Goal: Information Seeking & Learning: Compare options

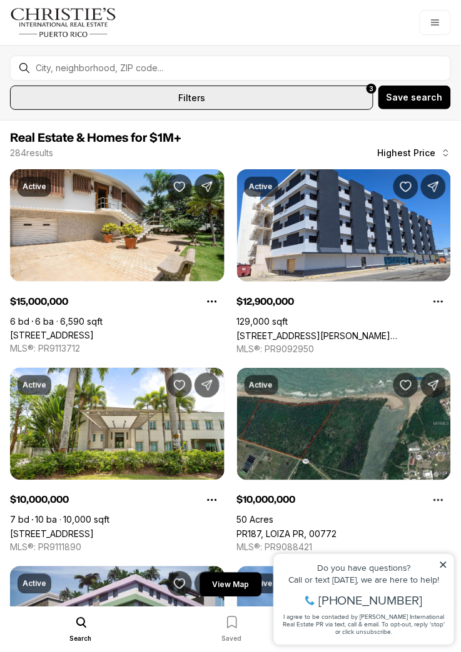
click at [202, 86] on button "All filters 3" at bounding box center [191, 98] width 363 height 24
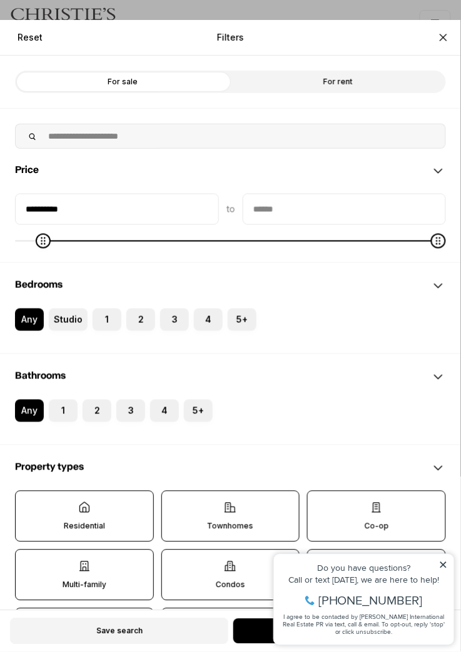
click at [134, 319] on button "2" at bounding box center [132, 315] width 12 height 12
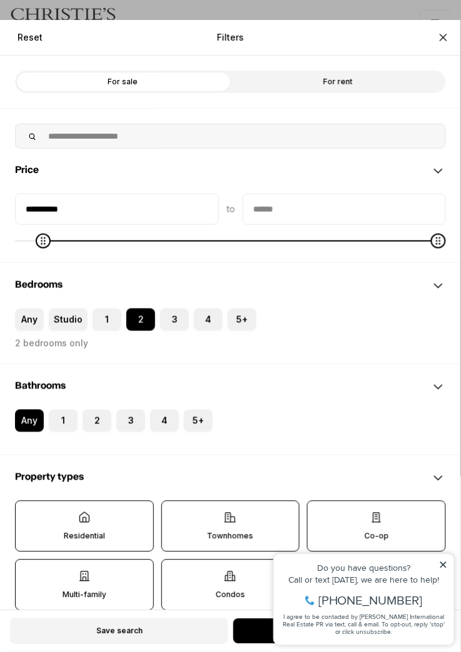
click at [101, 416] on label "2" at bounding box center [96, 421] width 29 height 22
click at [95, 416] on button "2" at bounding box center [88, 416] width 12 height 12
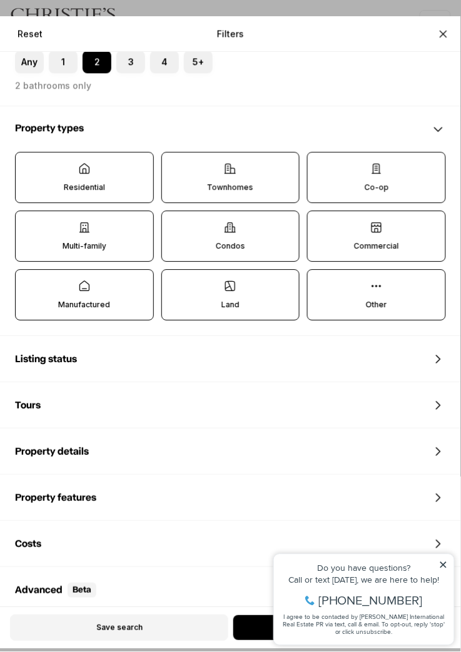
scroll to position [358, 0]
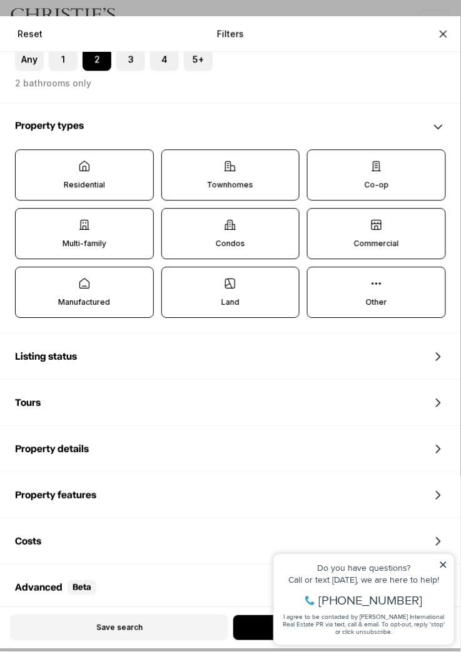
click at [229, 230] on icon at bounding box center [230, 225] width 12 height 12
click at [174, 222] on button "Condos" at bounding box center [168, 215] width 12 height 12
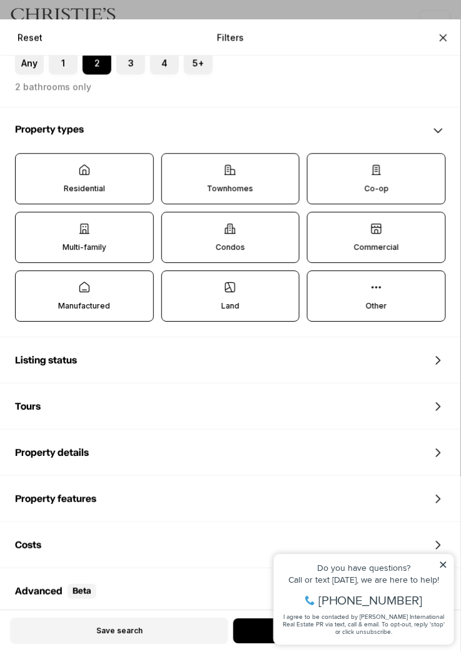
click at [369, 188] on p "Co-op" at bounding box center [376, 189] width 24 height 10
click at [320, 166] on button "Co-op" at bounding box center [313, 160] width 12 height 12
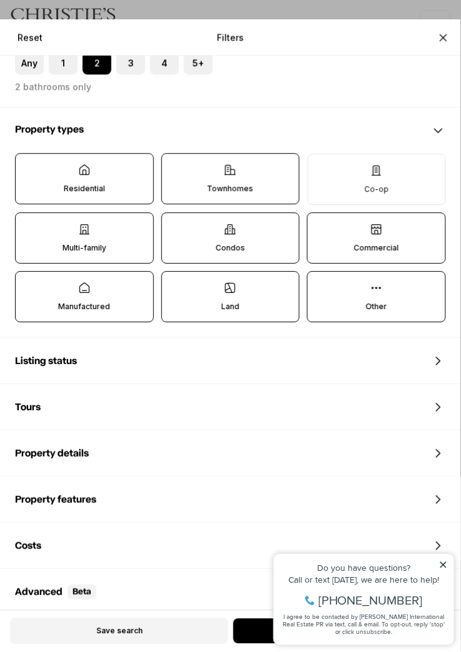
click at [381, 172] on icon at bounding box center [376, 170] width 12 height 12
click at [321, 167] on button "Co-op" at bounding box center [314, 160] width 12 height 12
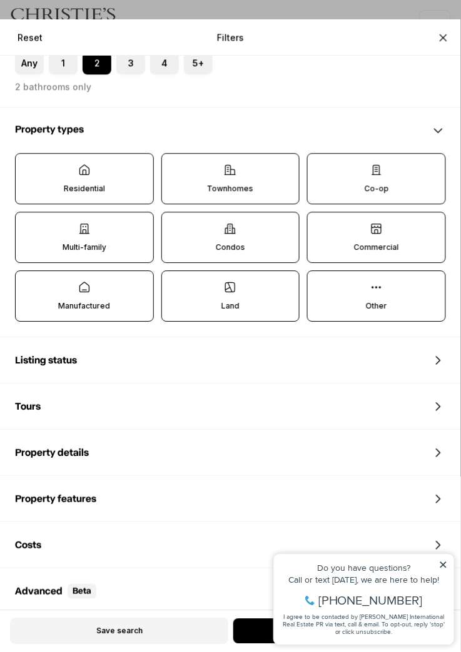
click at [107, 171] on label "Residential" at bounding box center [84, 178] width 139 height 51
click at [28, 166] on button "Residential" at bounding box center [22, 160] width 12 height 12
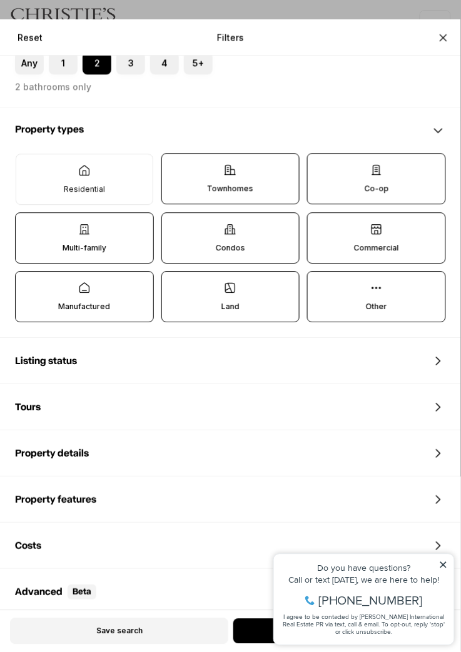
click at [246, 186] on p "Townhomes" at bounding box center [230, 189] width 46 height 10
click at [174, 166] on button "Townhomes" at bounding box center [168, 160] width 12 height 12
click at [101, 246] on p "Multi-family" at bounding box center [84, 248] width 44 height 10
click at [28, 226] on button "Multi-family" at bounding box center [22, 219] width 12 height 12
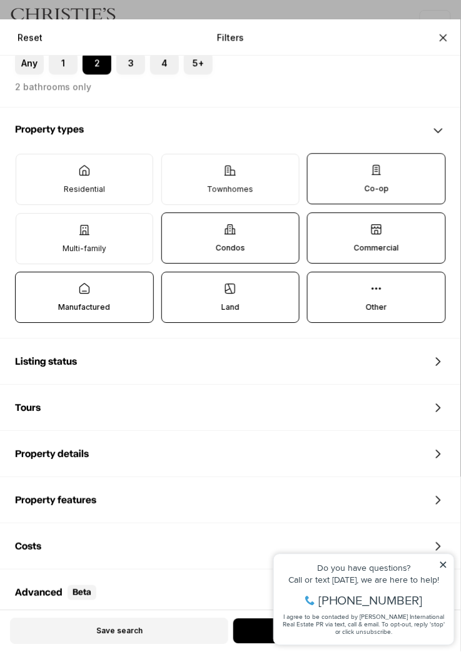
click at [116, 296] on label "Manufactured" at bounding box center [84, 297] width 139 height 51
click at [28, 285] on button "Manufactured" at bounding box center [22, 278] width 12 height 12
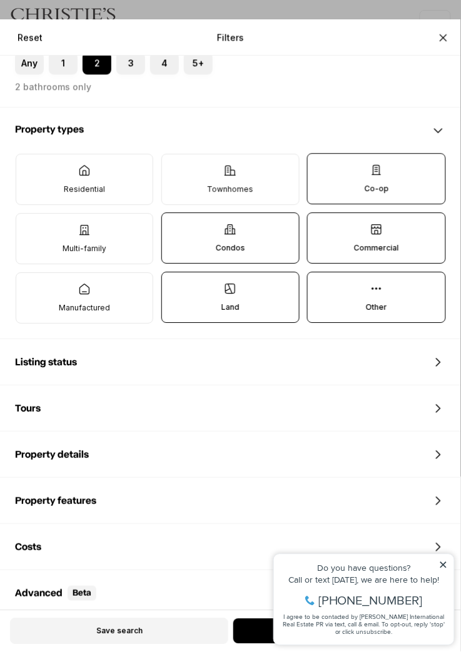
click at [397, 239] on label "Commercial" at bounding box center [376, 237] width 139 height 51
click at [320, 226] on button "Commercial" at bounding box center [313, 219] width 12 height 12
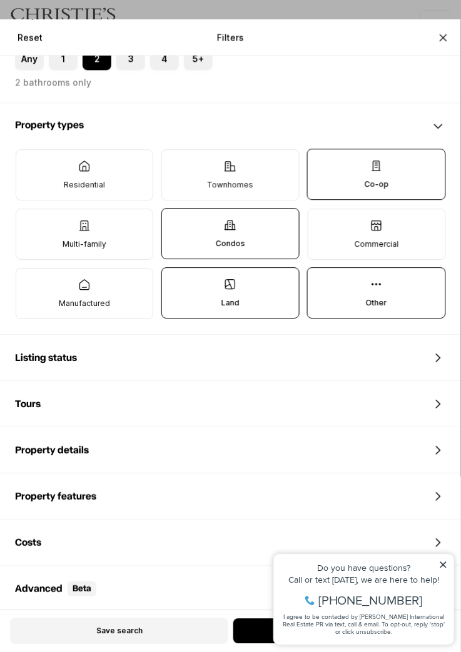
click at [420, 356] on div "Listing status" at bounding box center [230, 358] width 461 height 45
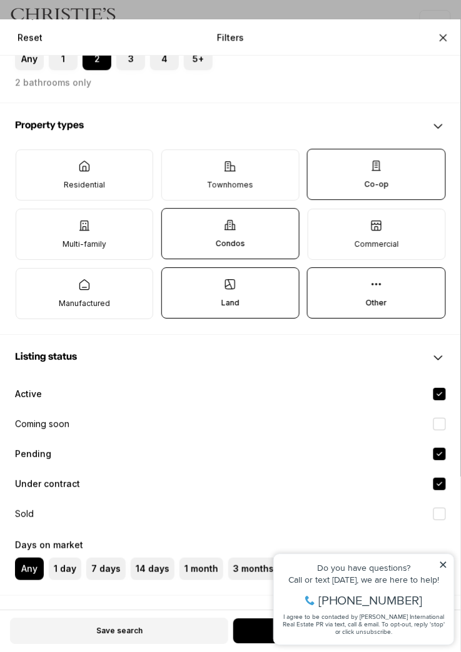
click at [439, 422] on button "Coming soon" at bounding box center [439, 424] width 12 height 12
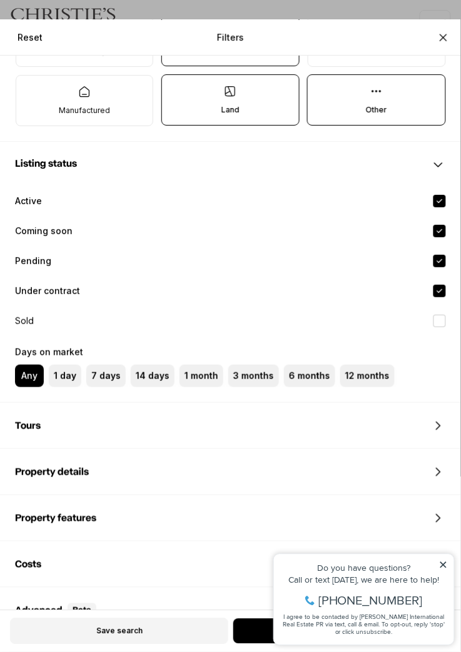
scroll to position [577, 0]
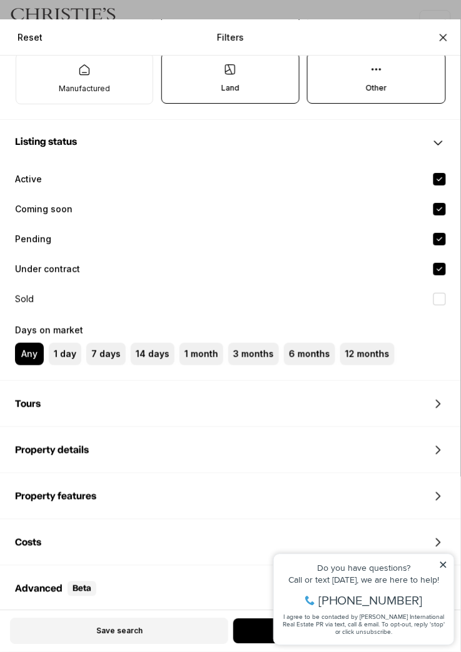
click at [432, 407] on icon at bounding box center [438, 404] width 15 height 15
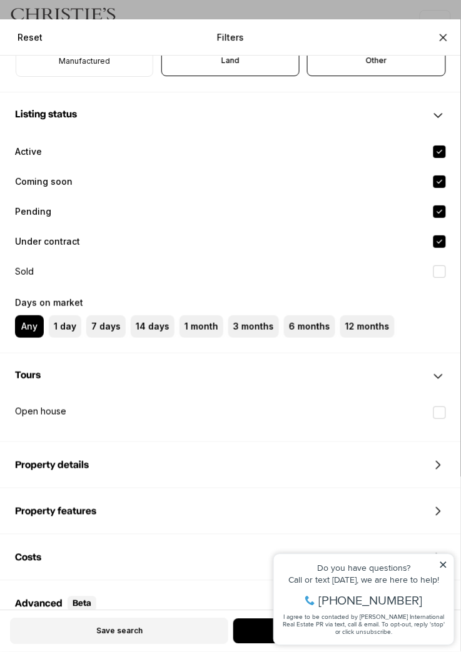
scroll to position [620, 0]
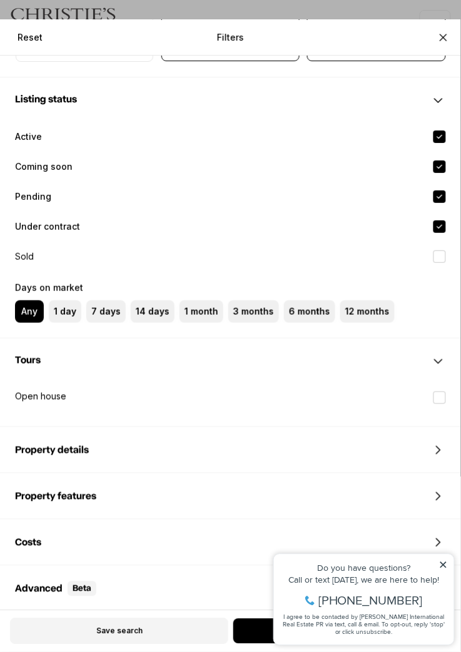
click at [436, 452] on icon at bounding box center [438, 450] width 15 height 15
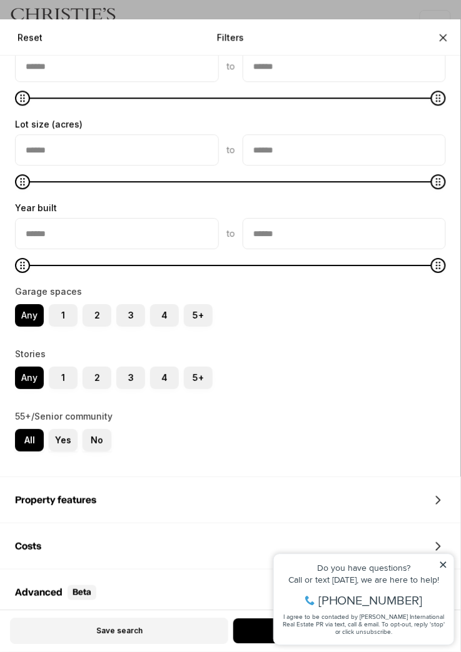
scroll to position [1060, 0]
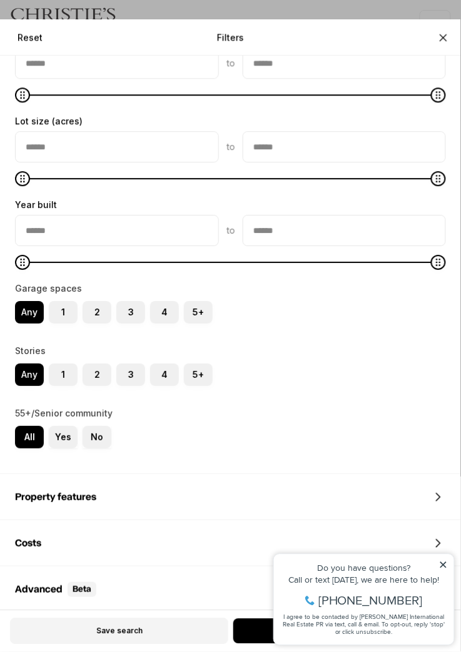
click at [415, 494] on div "Property features" at bounding box center [230, 497] width 461 height 45
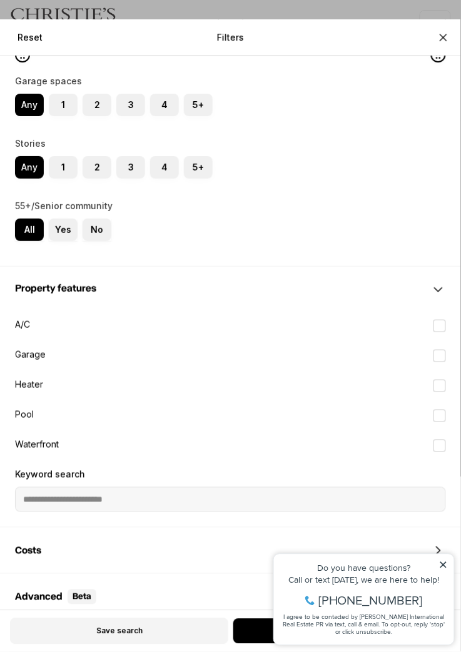
scroll to position [1269, 0]
click at [441, 324] on button "A/C" at bounding box center [439, 325] width 12 height 12
click at [442, 323] on button "A/C" at bounding box center [439, 325] width 12 height 12
click at [443, 321] on button "A/C" at bounding box center [439, 325] width 12 height 12
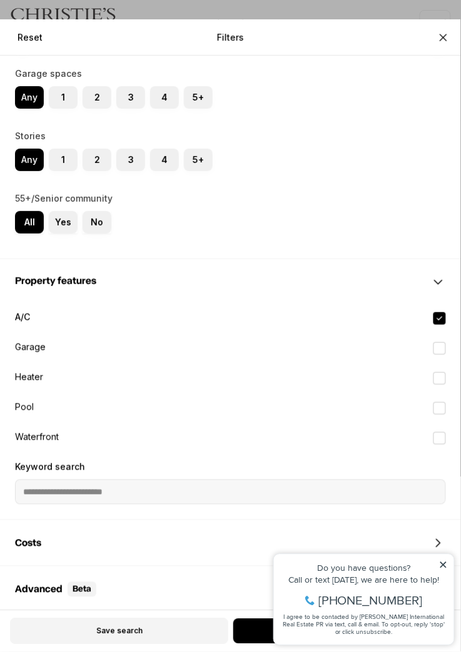
click at [444, 571] on div "Advanced Beta" at bounding box center [230, 589] width 461 height 45
click at [446, 562] on div "Costs" at bounding box center [230, 543] width 461 height 45
click at [441, 572] on span "Association fee" at bounding box center [230, 571] width 431 height 10
click at [445, 561] on div "Costs" at bounding box center [230, 543] width 461 height 45
click at [444, 569] on div "Advanced Beta" at bounding box center [230, 590] width 461 height 47
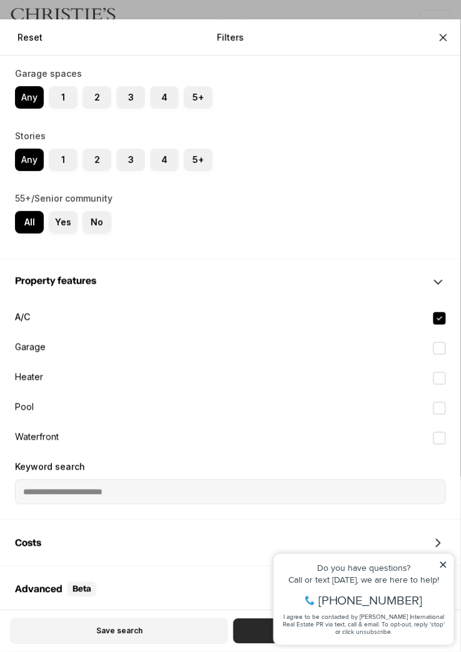
click at [247, 629] on button "See 4 properties" at bounding box center [341, 631] width 217 height 25
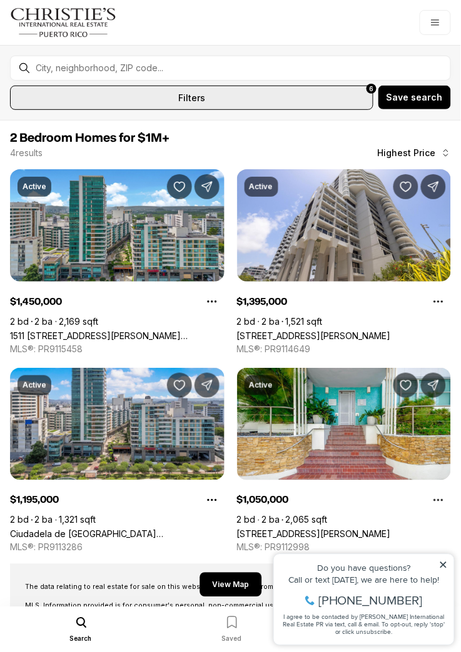
click at [191, 94] on span "filters" at bounding box center [191, 97] width 27 height 13
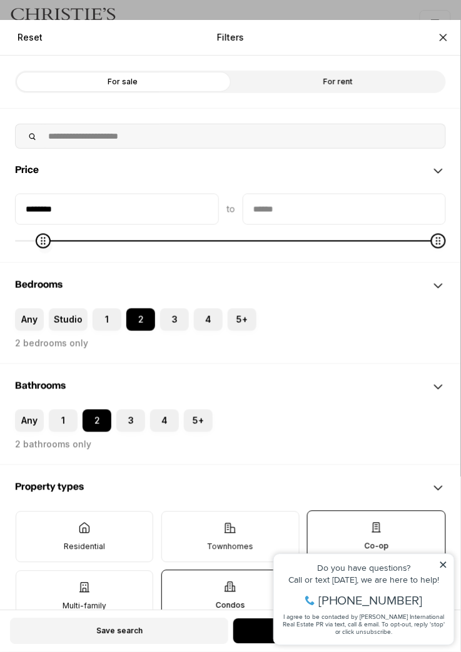
type input "*******"
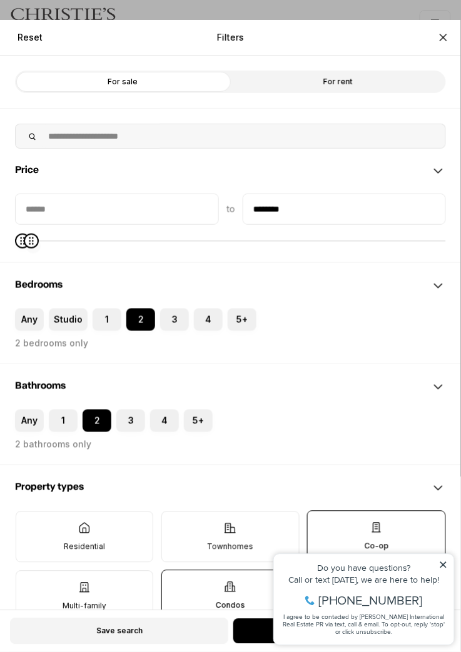
type input "********"
click at [254, 627] on button "See 7 properties" at bounding box center [341, 631] width 217 height 25
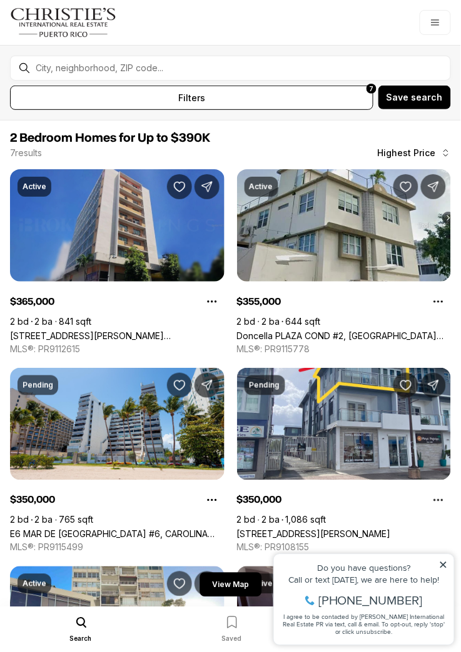
click at [116, 331] on link "[STREET_ADDRESS][PERSON_NAME][PERSON_NAME][PERSON_NAME]" at bounding box center [117, 336] width 214 height 11
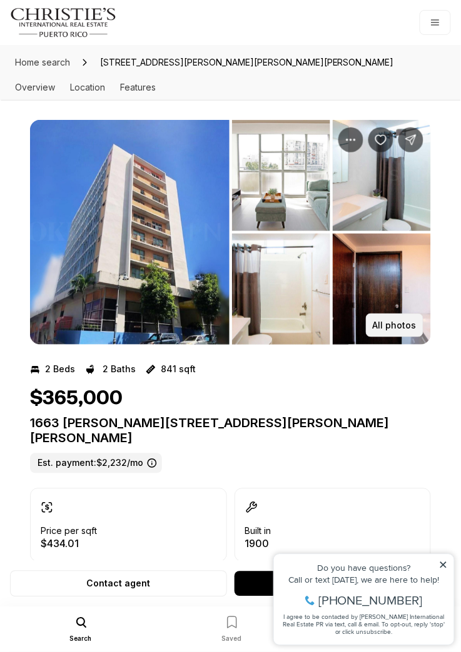
click at [397, 324] on p "All photos" at bounding box center [394, 326] width 44 height 10
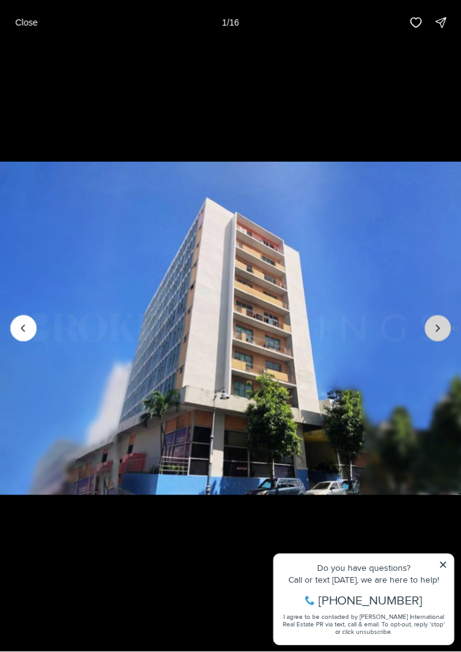
click at [437, 328] on icon "Next slide" at bounding box center [437, 328] width 12 height 12
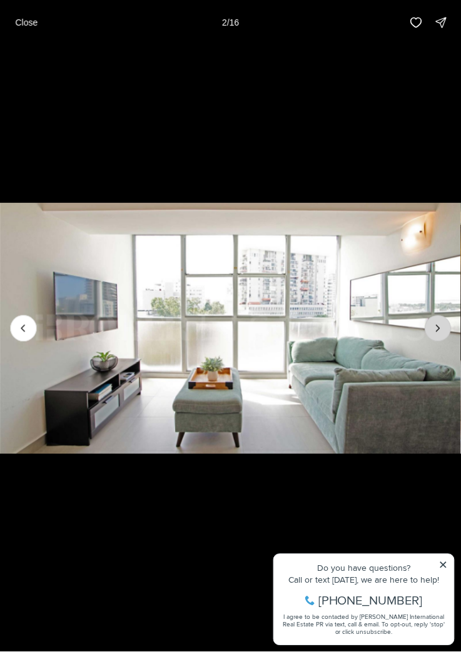
click at [437, 329] on icon "Next slide" at bounding box center [437, 328] width 12 height 12
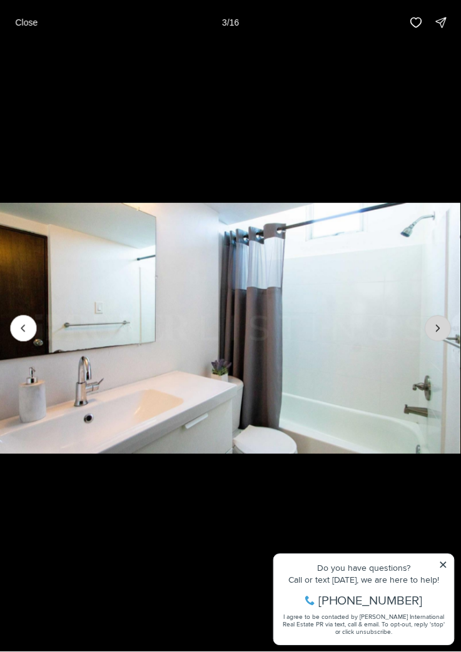
click at [437, 330] on icon "Next slide" at bounding box center [437, 328] width 12 height 12
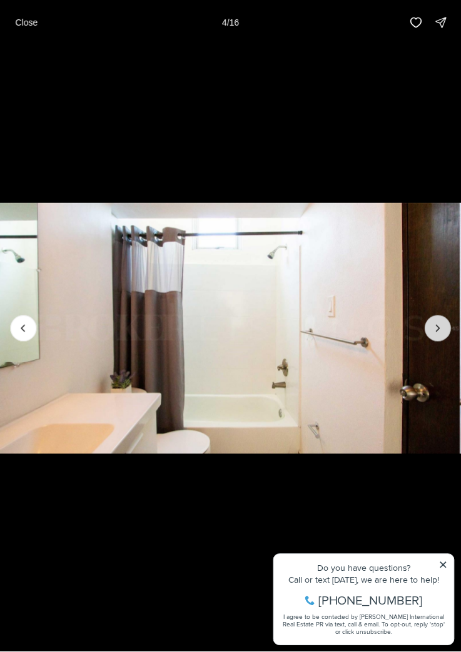
click at [429, 334] on button "Next slide" at bounding box center [437, 329] width 26 height 26
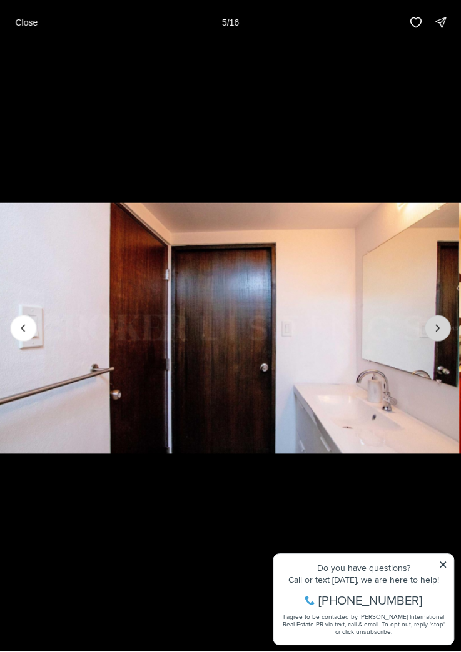
click at [437, 329] on icon "Next slide" at bounding box center [437, 328] width 12 height 12
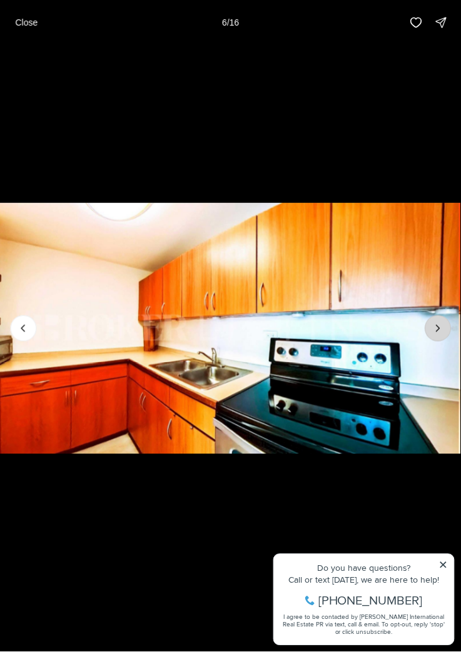
click at [437, 328] on icon "Next slide" at bounding box center [437, 328] width 12 height 12
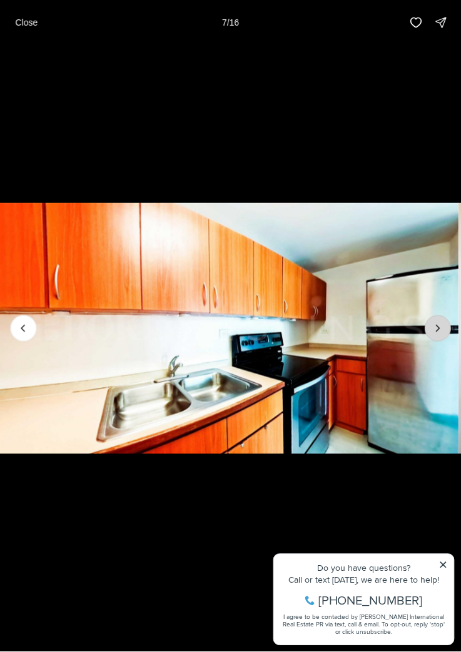
click at [439, 327] on icon "Next slide" at bounding box center [437, 328] width 12 height 12
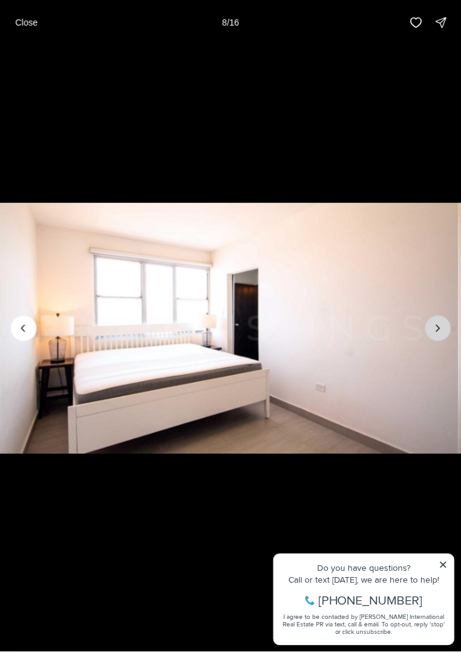
click at [437, 328] on icon "Next slide" at bounding box center [437, 328] width 12 height 12
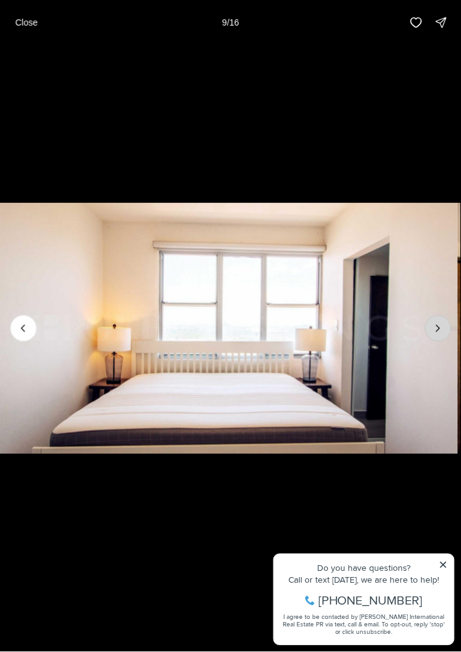
click at [437, 329] on icon "Next slide" at bounding box center [437, 328] width 12 height 12
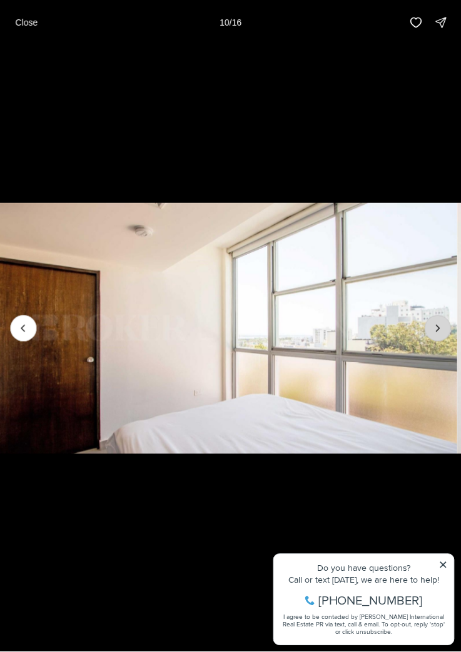
click at [439, 331] on icon "Next slide" at bounding box center [437, 328] width 12 height 12
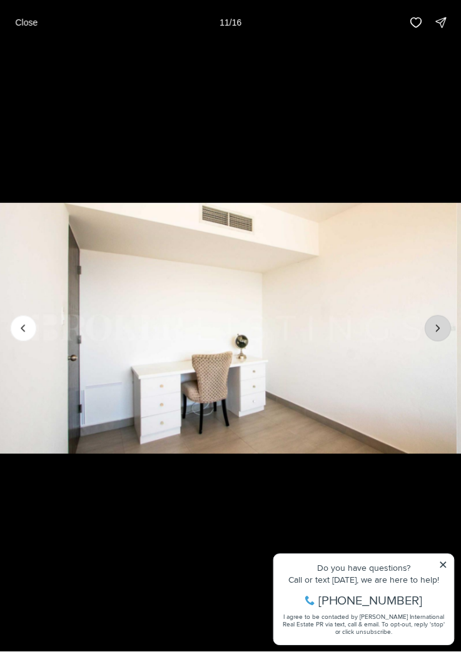
click at [439, 330] on icon "Next slide" at bounding box center [437, 329] width 3 height 6
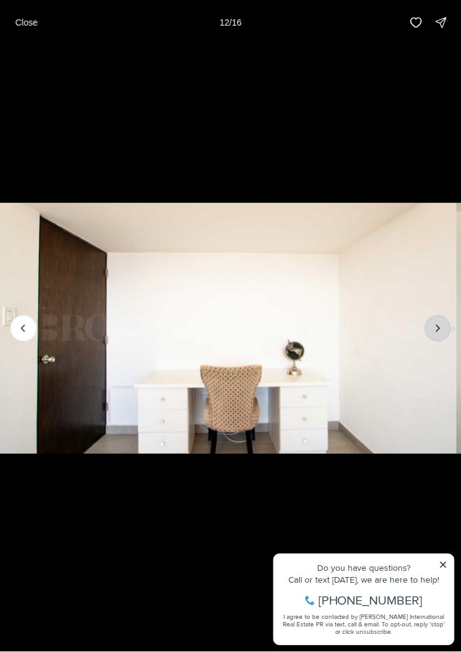
click at [437, 330] on icon "Next slide" at bounding box center [437, 329] width 3 height 6
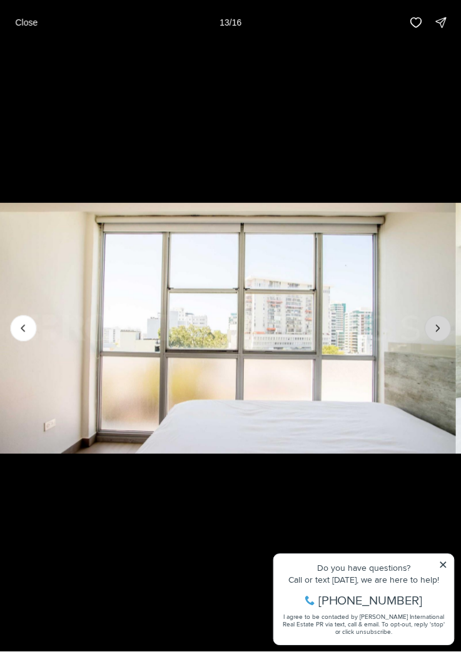
click at [438, 328] on icon "Next slide" at bounding box center [437, 328] width 12 height 12
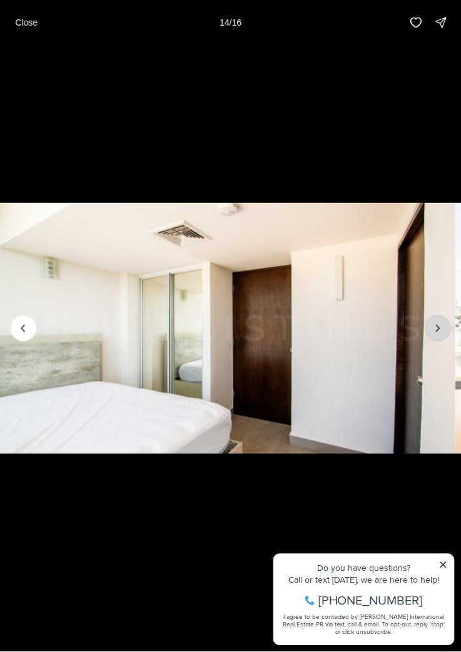
click at [437, 329] on icon "Next slide" at bounding box center [437, 328] width 12 height 12
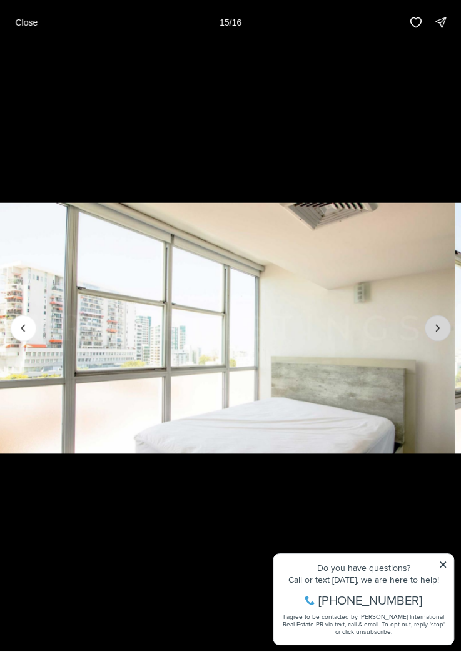
click at [437, 329] on icon "Next slide" at bounding box center [437, 328] width 12 height 12
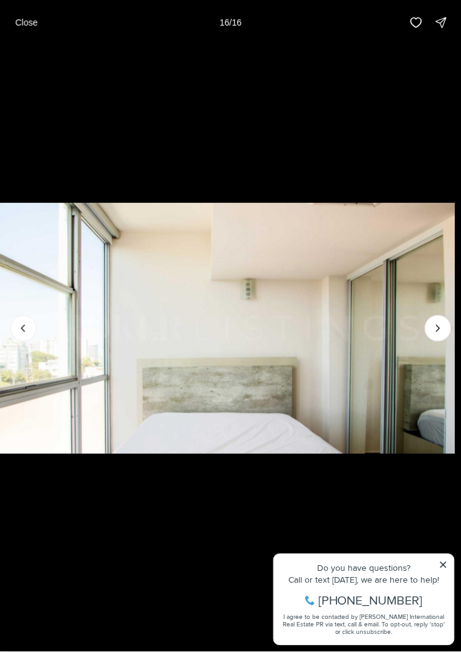
click at [436, 333] on div at bounding box center [437, 329] width 26 height 26
click at [442, 330] on div at bounding box center [437, 329] width 26 height 26
click at [443, 327] on div at bounding box center [437, 329] width 26 height 26
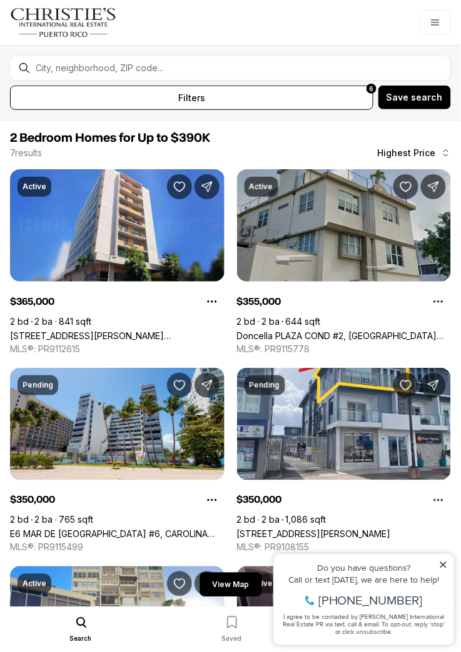
click at [399, 331] on link "Doncella PLAZA COND #2, [GEOGRAPHIC_DATA][PERSON_NAME], 00901" at bounding box center [344, 336] width 214 height 11
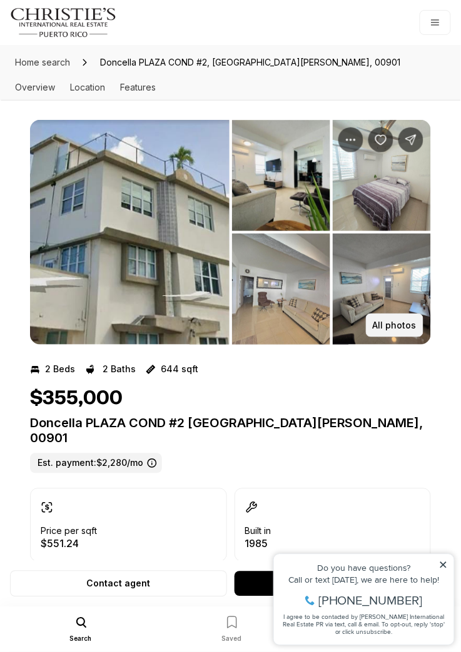
click at [401, 325] on p "All photos" at bounding box center [394, 326] width 44 height 10
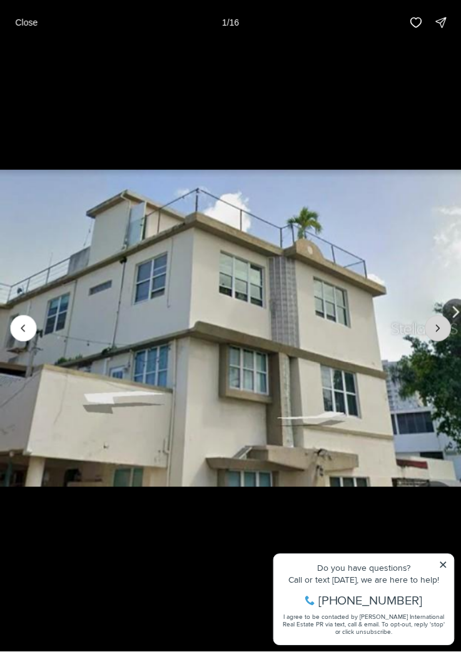
click at [437, 329] on icon "Next slide" at bounding box center [437, 328] width 12 height 12
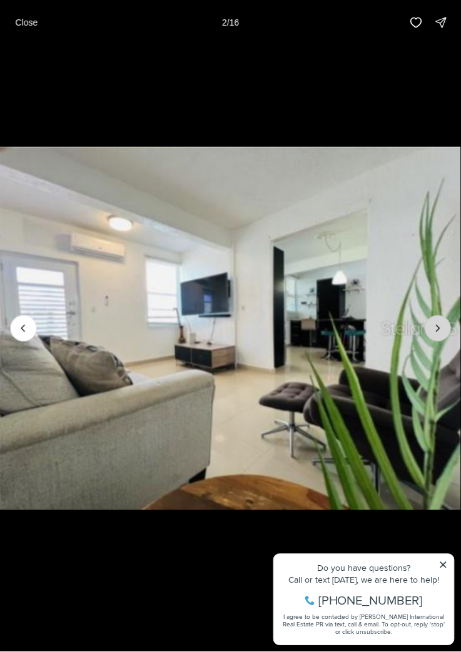
click at [437, 331] on icon "Next slide" at bounding box center [437, 328] width 12 height 12
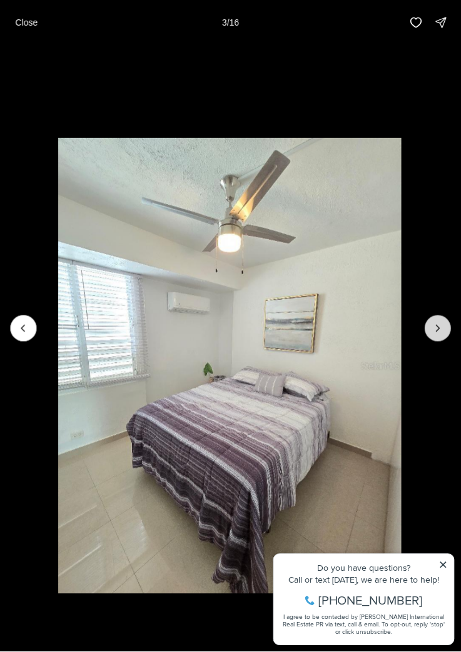
click at [438, 332] on icon "Next slide" at bounding box center [437, 328] width 12 height 12
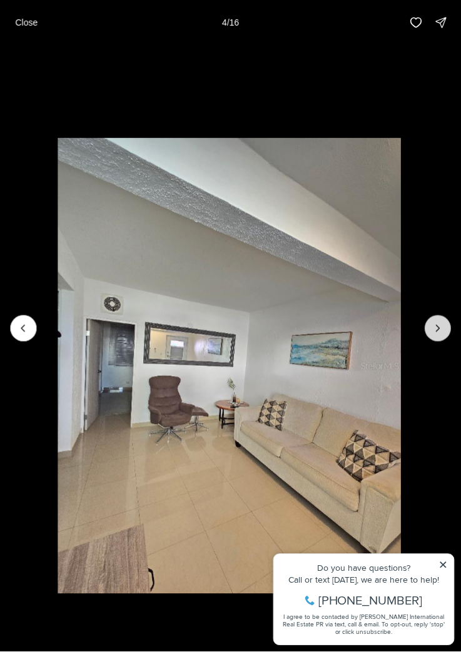
click at [437, 330] on icon "Next slide" at bounding box center [437, 329] width 3 height 6
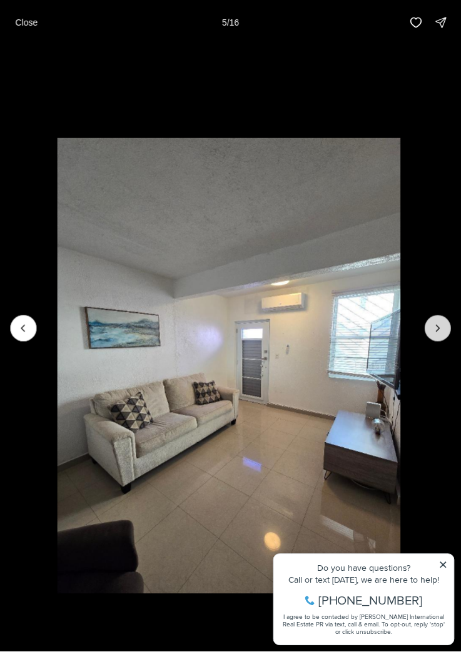
click at [437, 330] on icon "Next slide" at bounding box center [437, 329] width 3 height 6
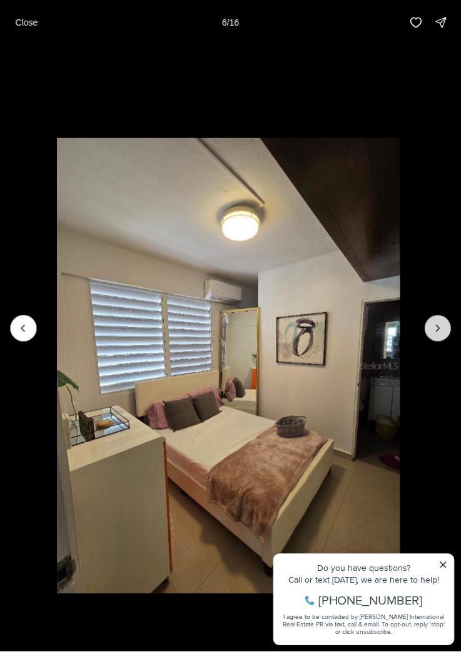
click at [437, 330] on icon "Next slide" at bounding box center [437, 329] width 3 height 6
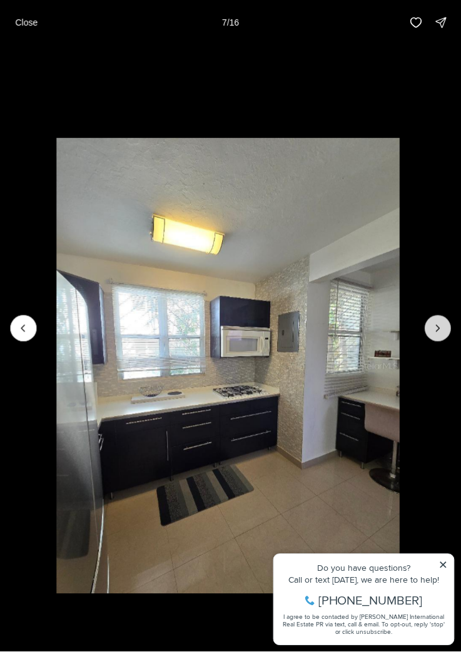
click at [436, 332] on icon "Next slide" at bounding box center [437, 328] width 12 height 12
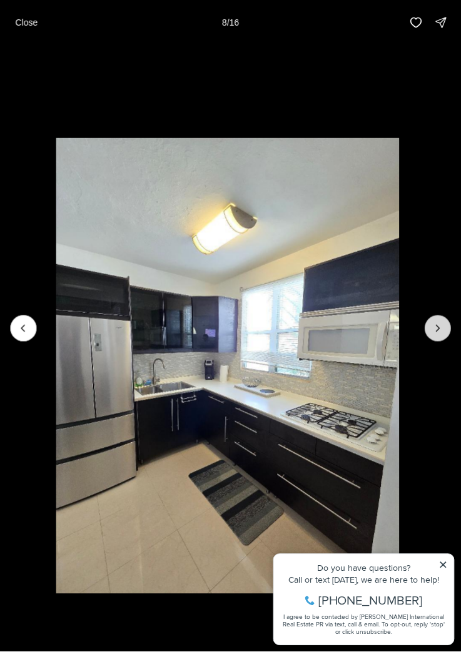
click at [434, 336] on button "Next slide" at bounding box center [437, 329] width 26 height 26
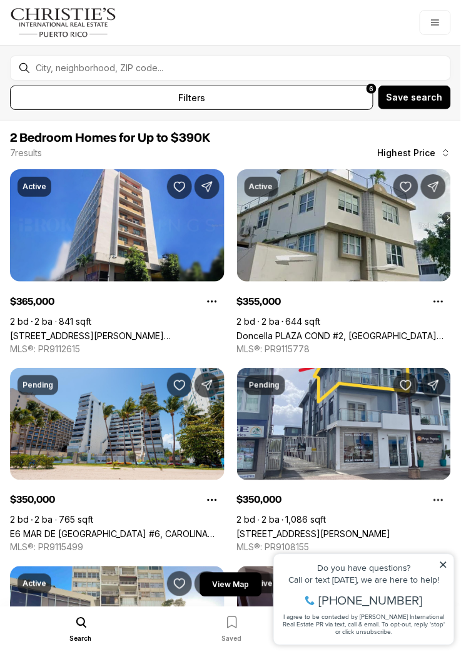
click at [249, 57] on div at bounding box center [240, 67] width 419 height 21
